Goal: Obtain resource: Download file/media

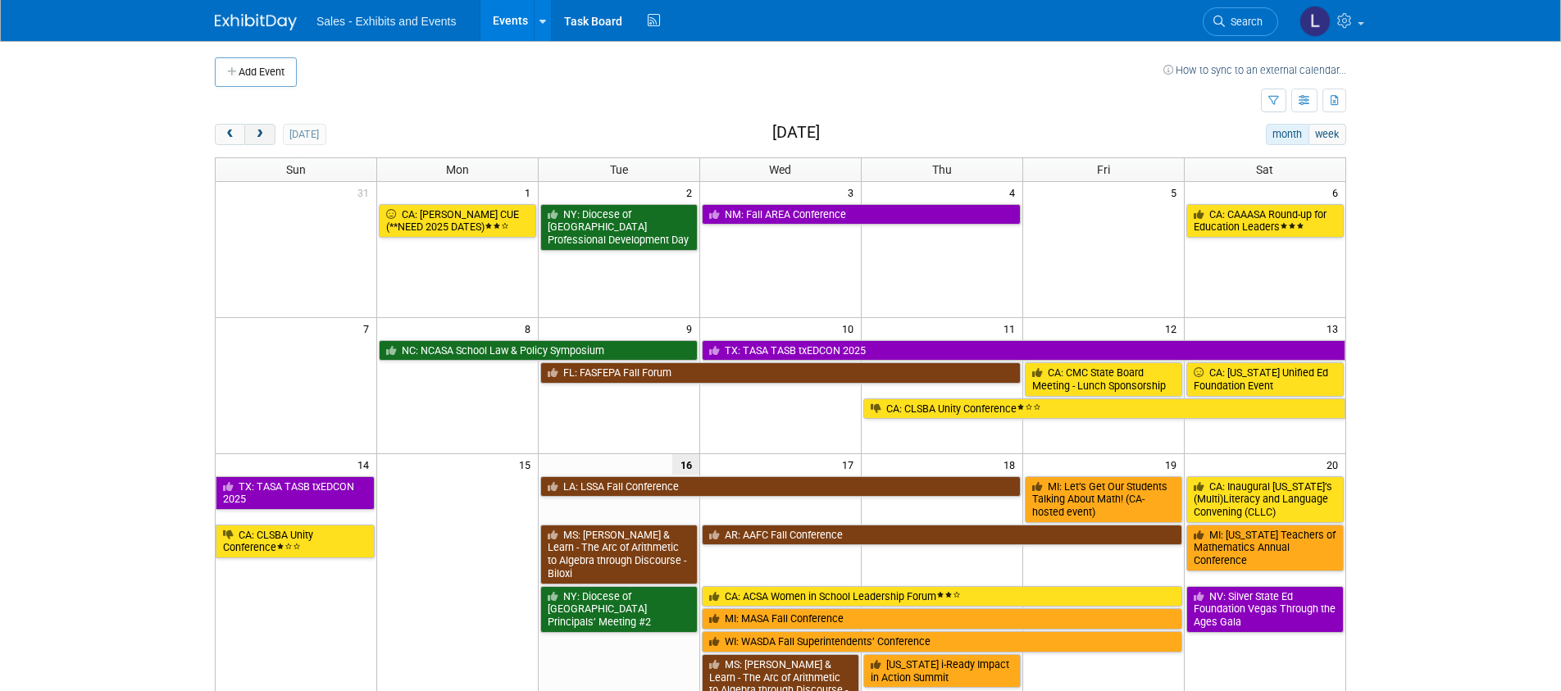
click at [267, 130] on button "next" at bounding box center [259, 134] width 30 height 21
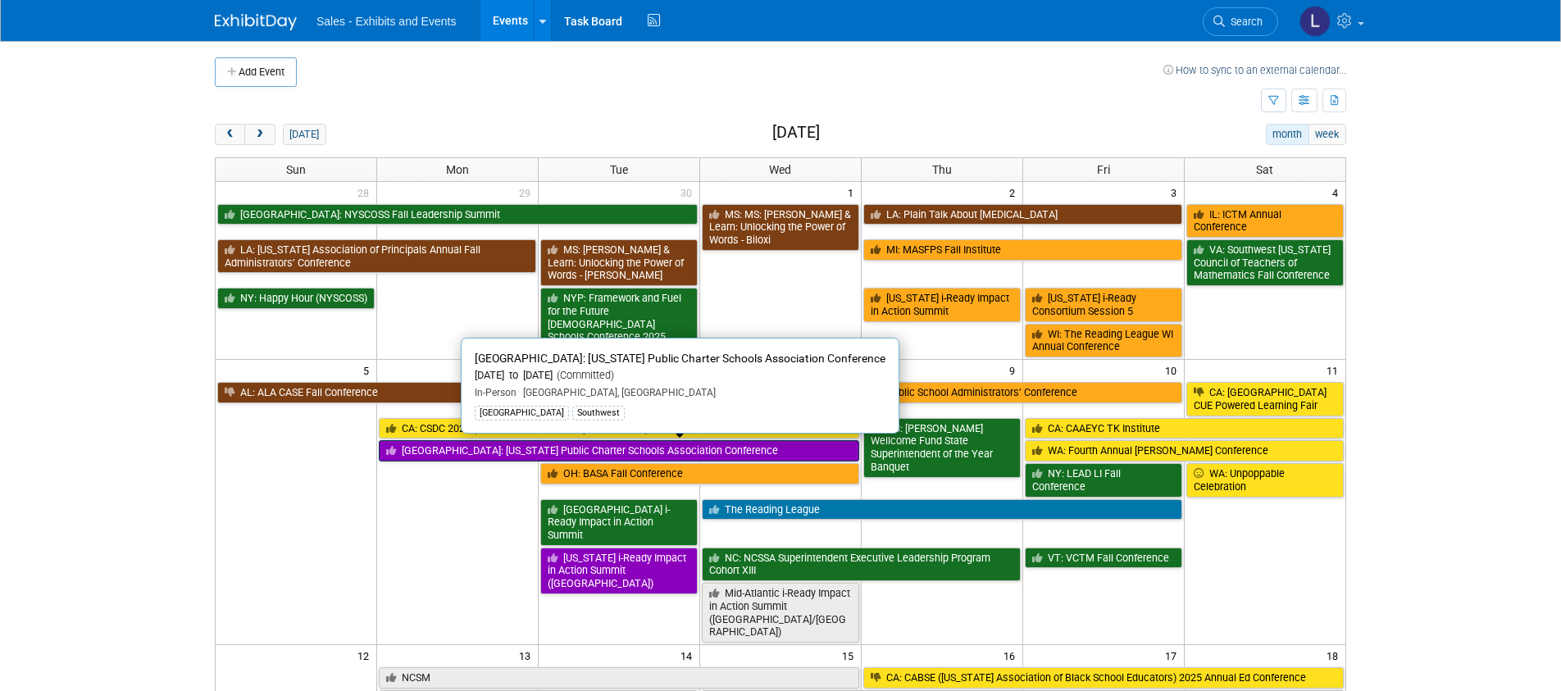
click at [720, 455] on link "[GEOGRAPHIC_DATA]: [US_STATE] Public Charter Schools Association Conference" at bounding box center [619, 450] width 481 height 21
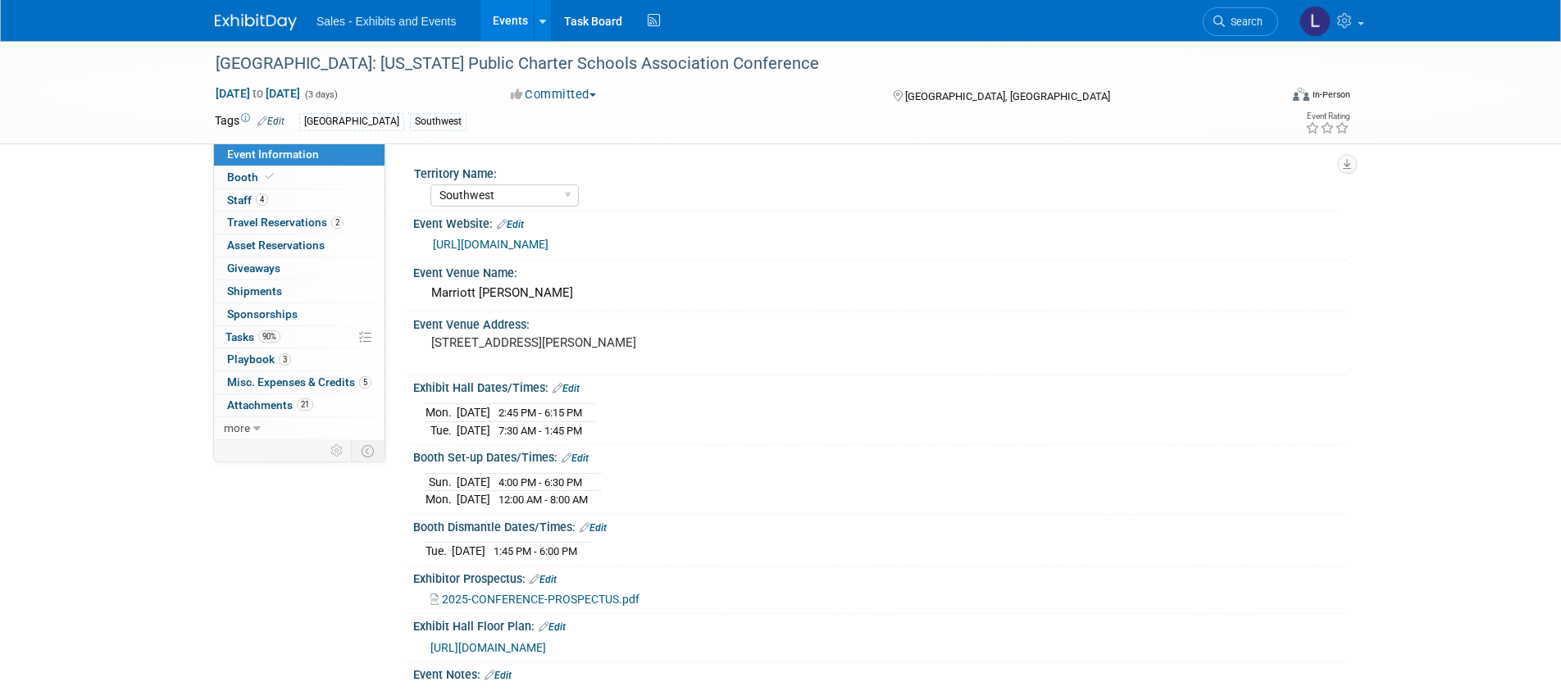
select select "Southwest"
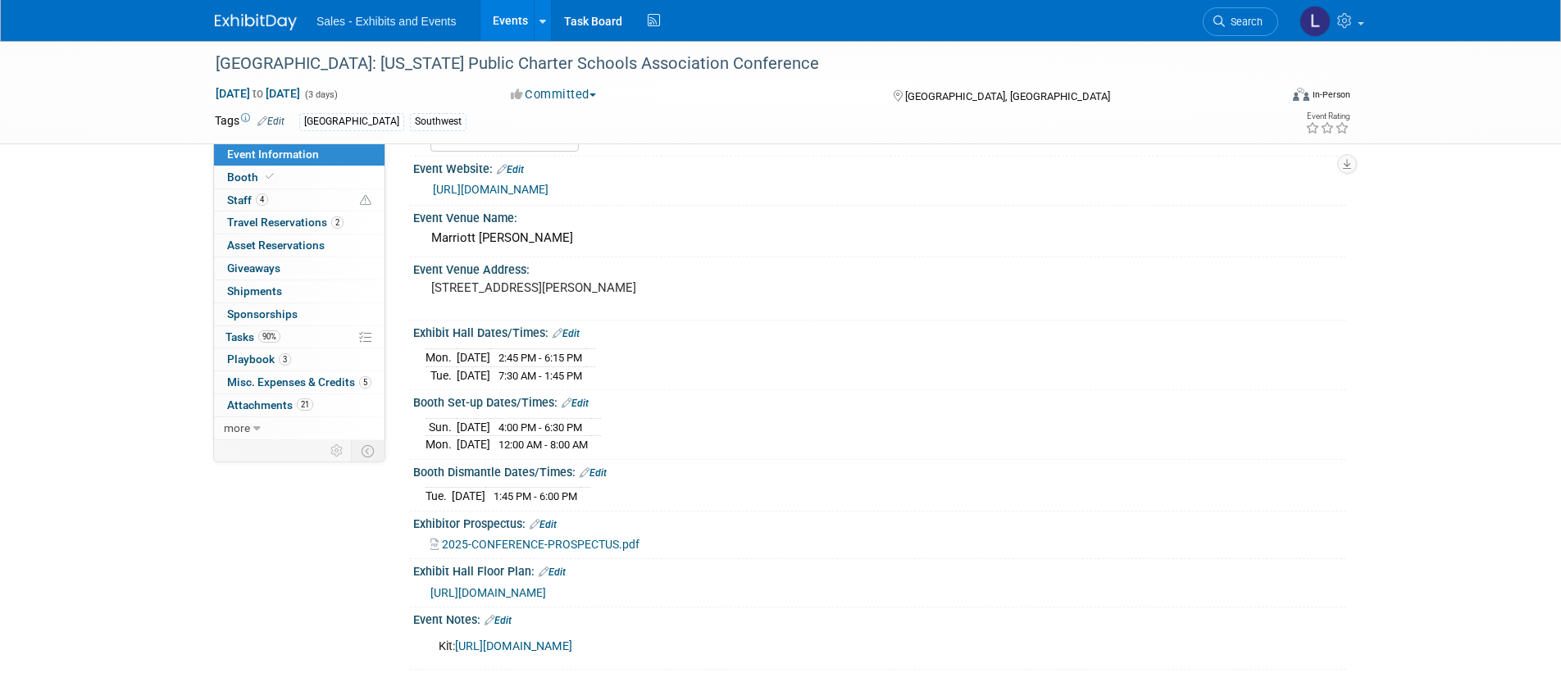
scroll to position [58, 0]
click at [270, 403] on span "Attachments 21" at bounding box center [270, 405] width 86 height 13
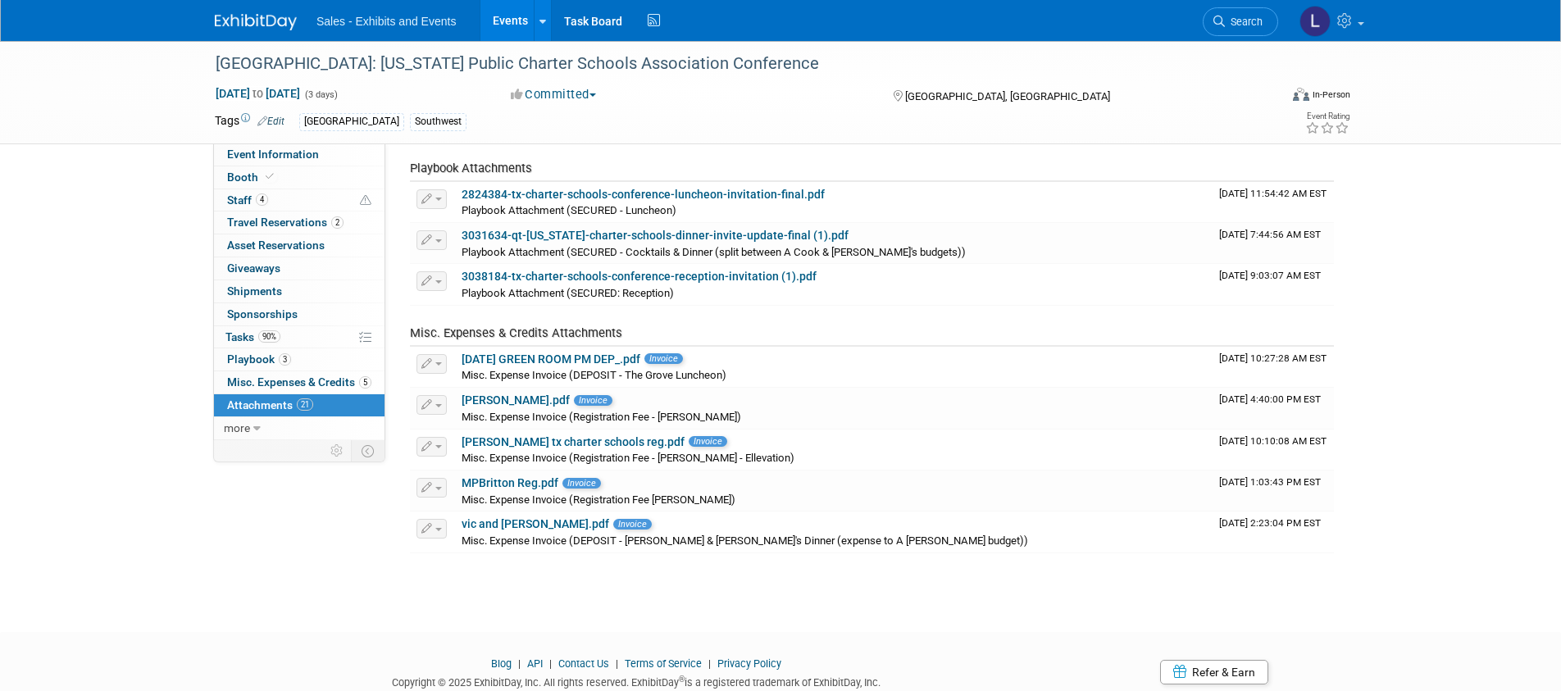
scroll to position [807, 0]
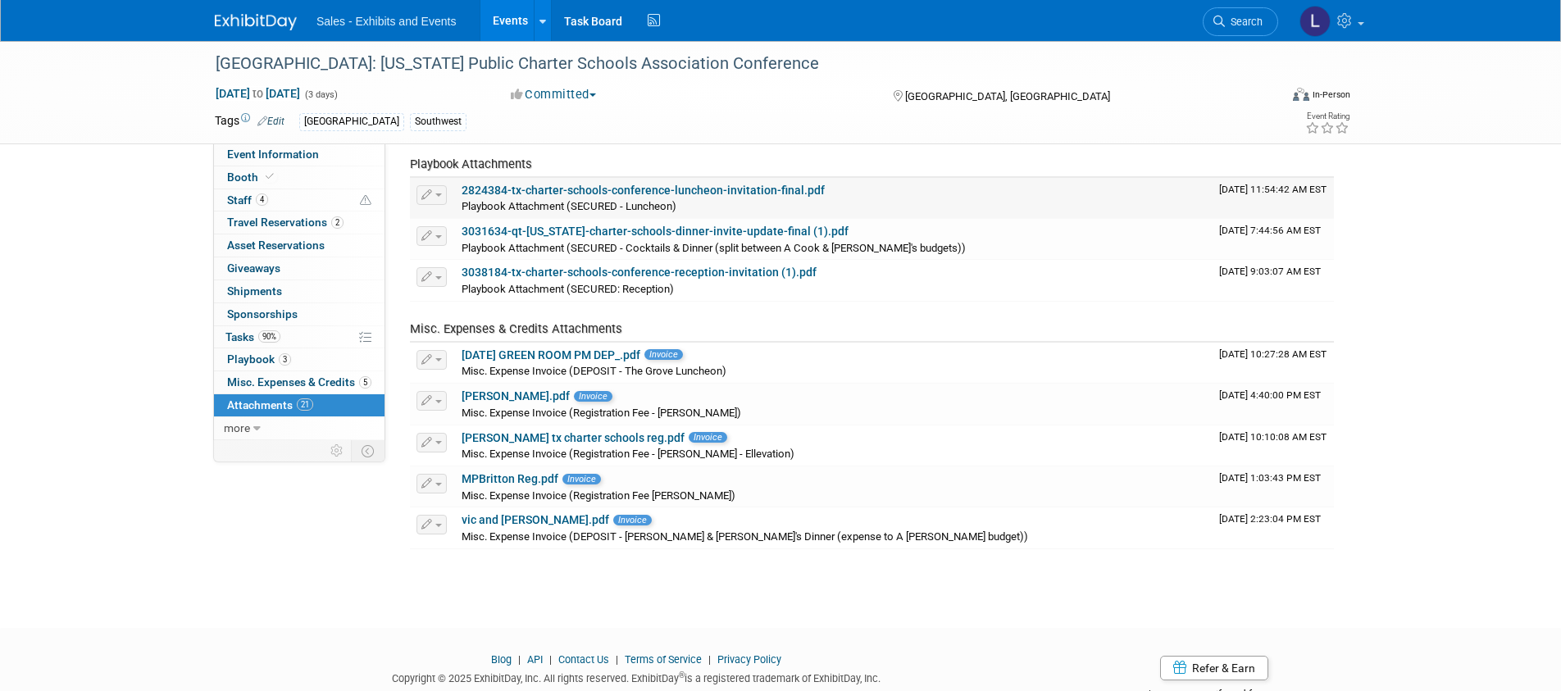
click at [756, 189] on link "2824384-tx-charter-schools-conference-luncheon-invitation-final.pdf" at bounding box center [643, 190] width 363 height 13
